Goal: Information Seeking & Learning: Learn about a topic

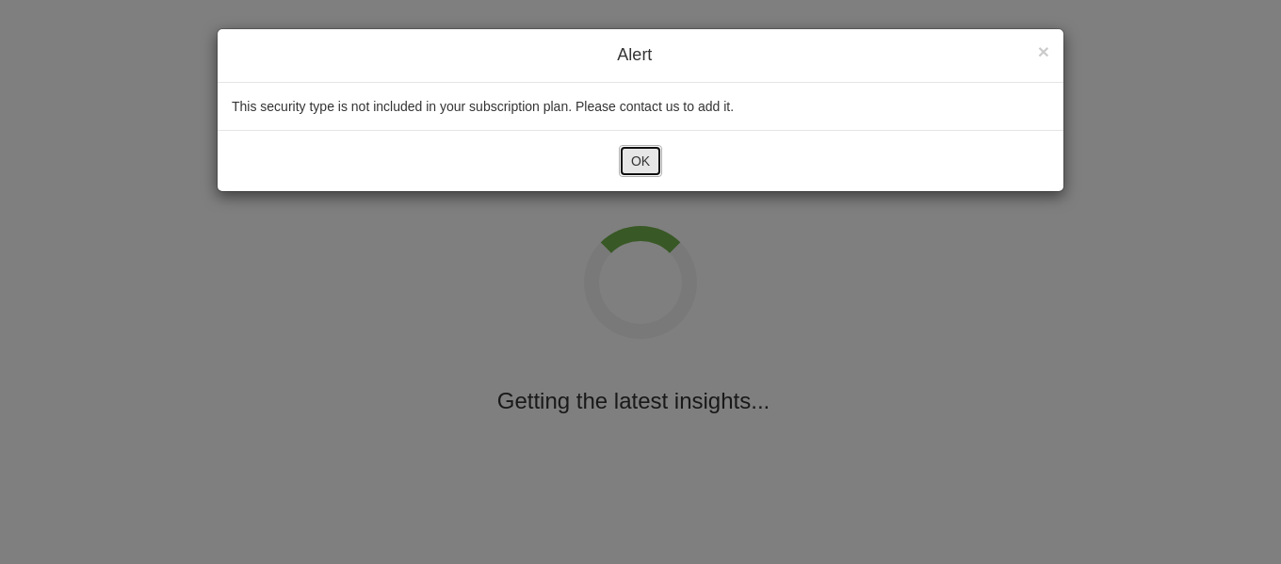
click at [632, 169] on button "OK" at bounding box center [640, 161] width 43 height 32
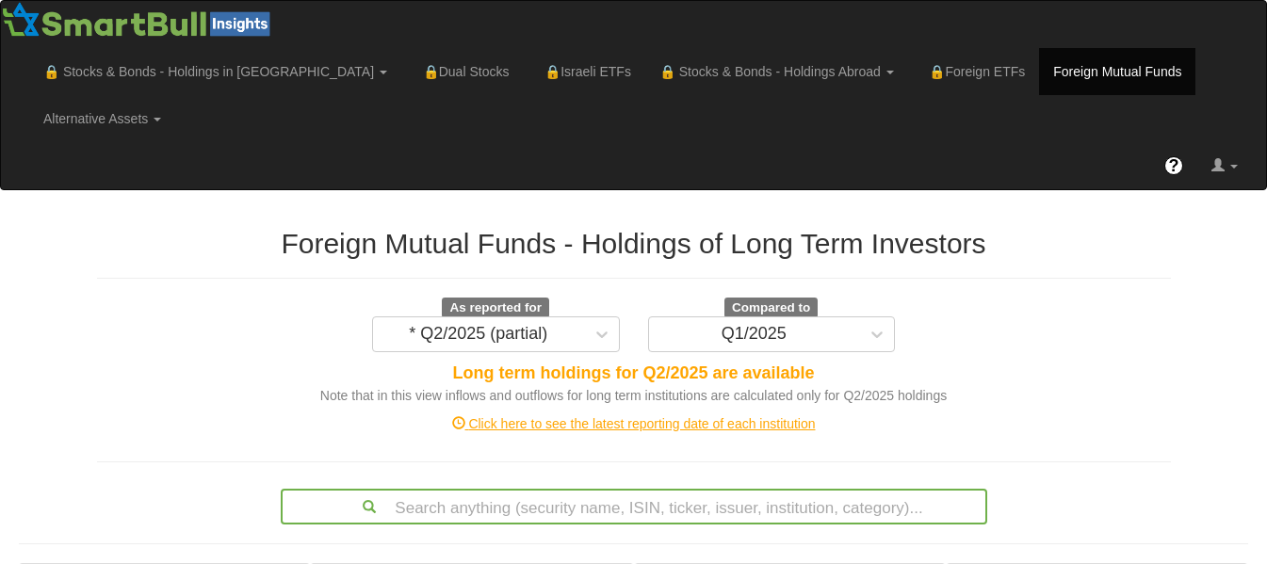
scroll to position [494, 0]
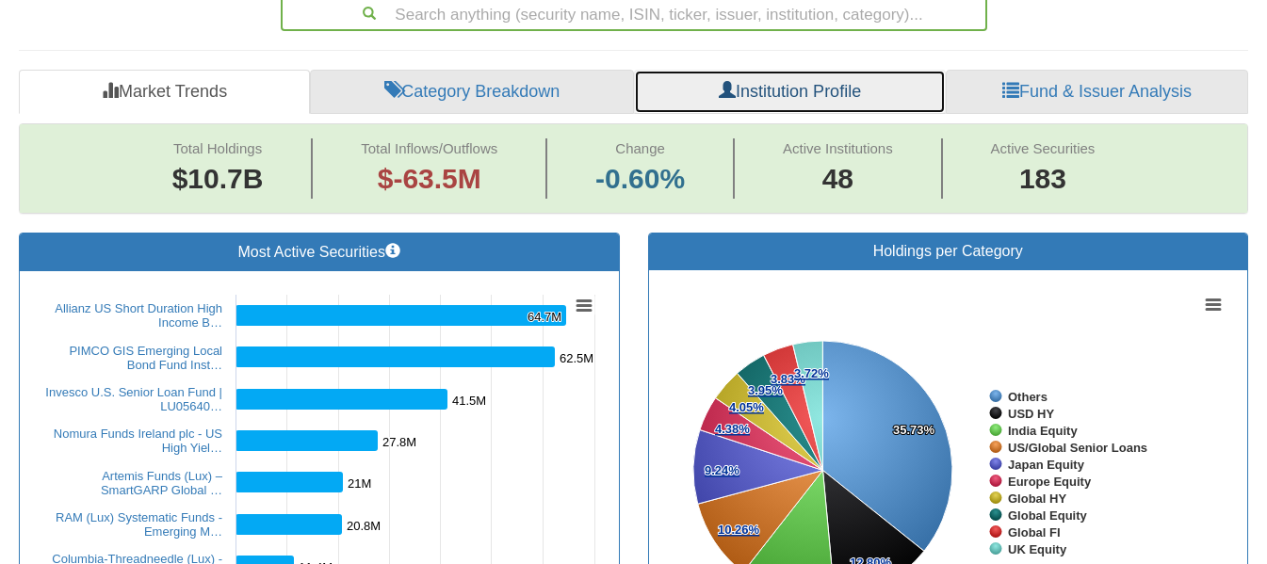
click at [713, 70] on link "Institution Profile" at bounding box center [790, 92] width 312 height 45
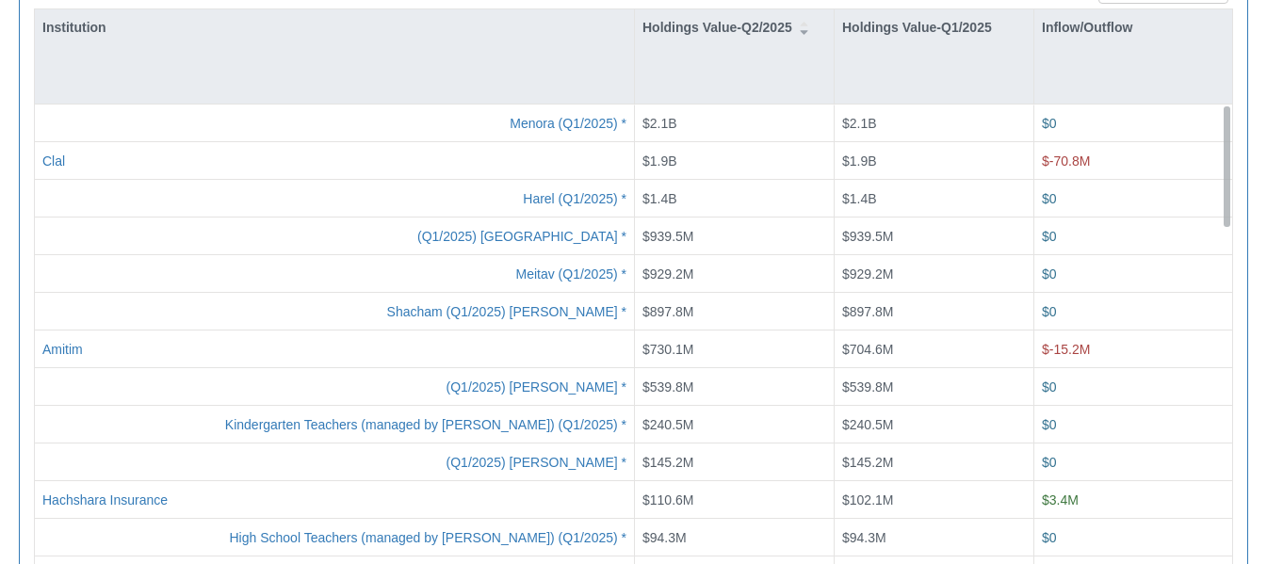
scroll to position [802, 0]
